Goal: Task Accomplishment & Management: Complete application form

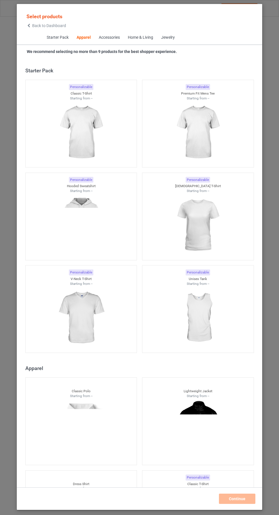
scroll to position [305, 0]
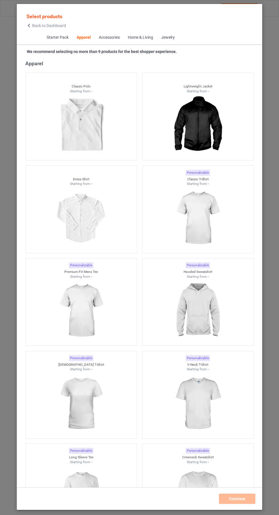
click at [45, 36] on span "Starter Pack" at bounding box center [57, 38] width 30 height 14
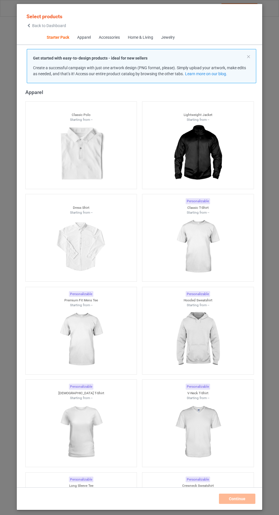
scroll to position [7, 0]
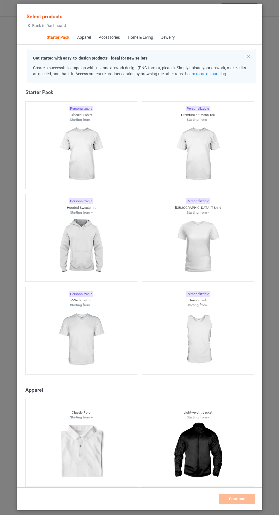
click at [37, 28] on span "Back to Dashboard" at bounding box center [49, 25] width 34 height 5
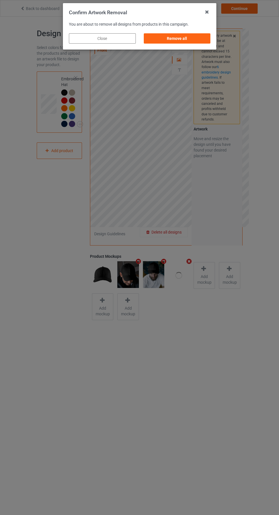
click at [192, 39] on div "Remove all" at bounding box center [177, 38] width 67 height 10
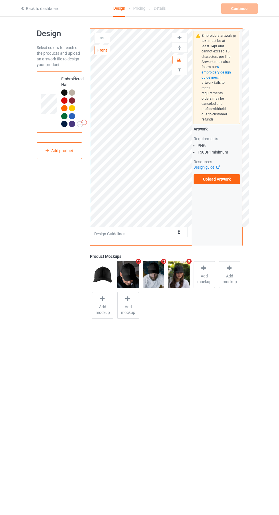
click at [231, 176] on label "Upload Artwork" at bounding box center [217, 179] width 47 height 10
click at [0, 0] on input "Upload Artwork" at bounding box center [0, 0] width 0 height 0
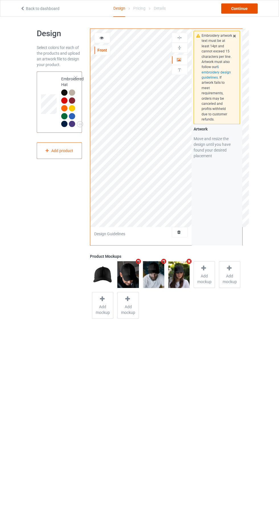
click at [241, 8] on div "Continue" at bounding box center [239, 8] width 36 height 10
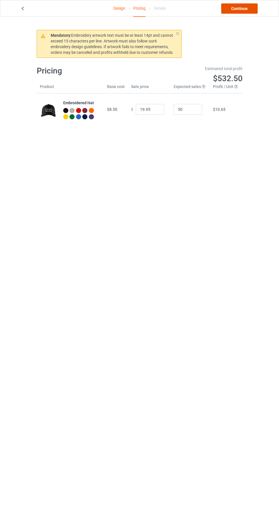
click at [240, 9] on link "Continue" at bounding box center [239, 8] width 36 height 10
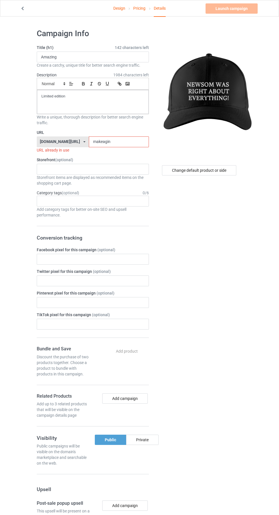
click at [122, 143] on input "makeagin" at bounding box center [119, 142] width 60 height 11
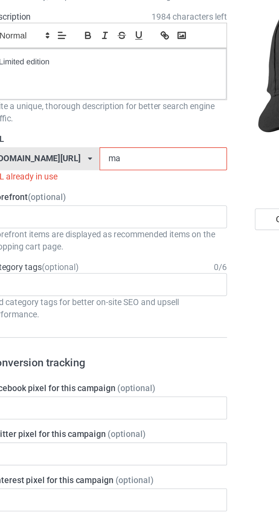
type input "m"
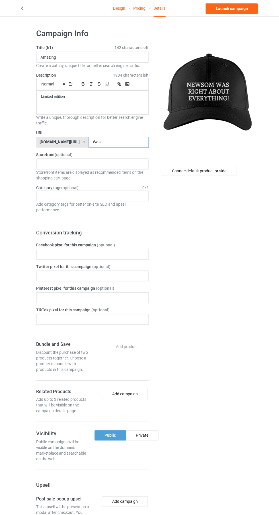
type input "Was"
click at [206, 170] on div "Change default product or side" at bounding box center [199, 170] width 74 height 10
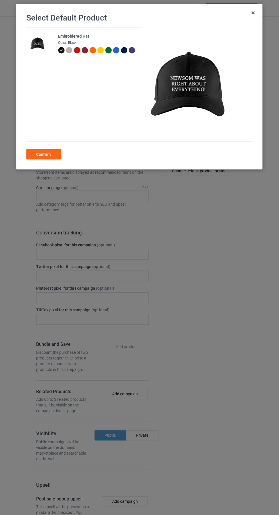
click at [80, 50] on div at bounding box center [77, 50] width 6 height 6
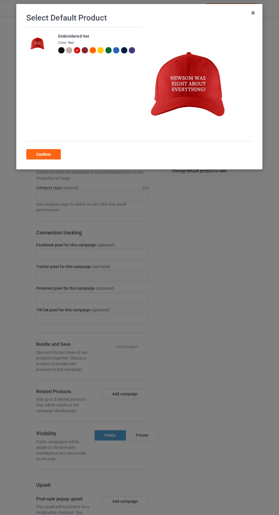
click at [47, 153] on div "Confirm" at bounding box center [44, 154] width 34 height 10
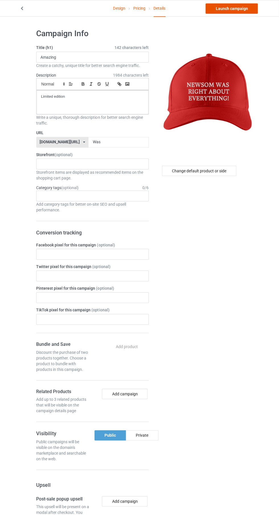
click at [233, 12] on link "Launch campaign" at bounding box center [232, 8] width 52 height 10
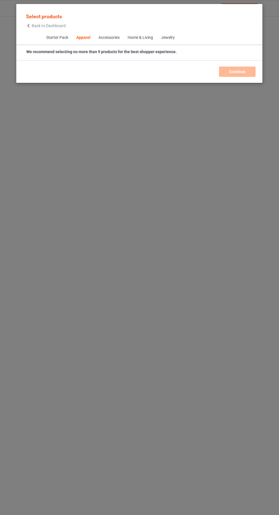
click at [49, 27] on span "Back to Dashboard" at bounding box center [49, 25] width 34 height 5
